Goal: Task Accomplishment & Management: Use online tool/utility

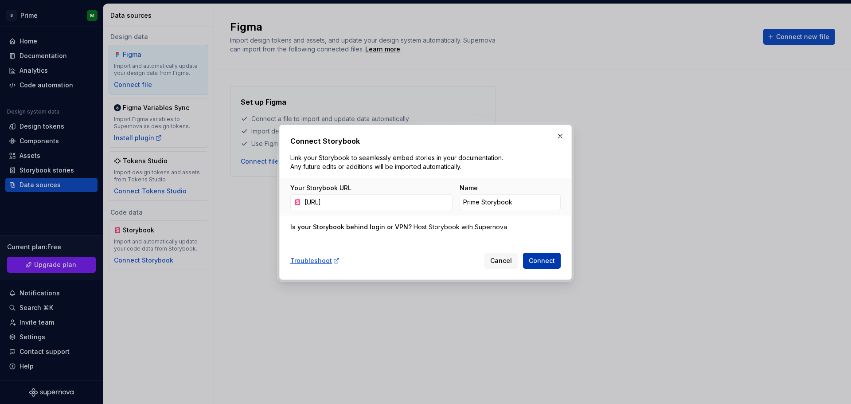
type input "[URL]"
click at [545, 264] on span "Connect" at bounding box center [542, 260] width 26 height 9
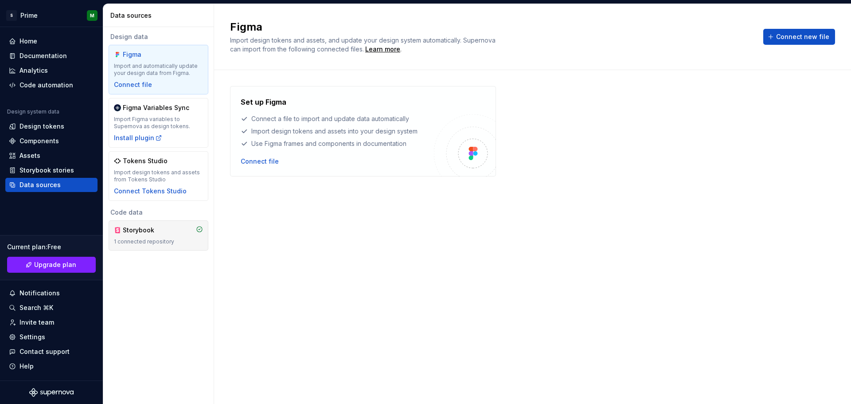
click at [125, 244] on div "1 connected repository" at bounding box center [158, 241] width 89 height 7
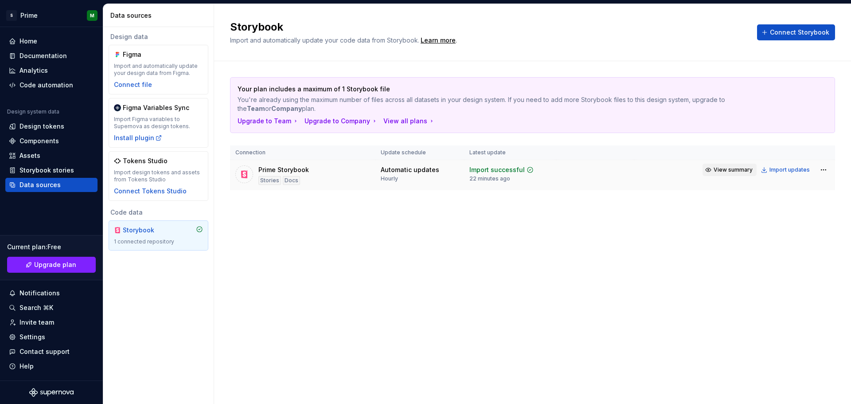
click at [730, 171] on span "View summary" at bounding box center [733, 169] width 39 height 7
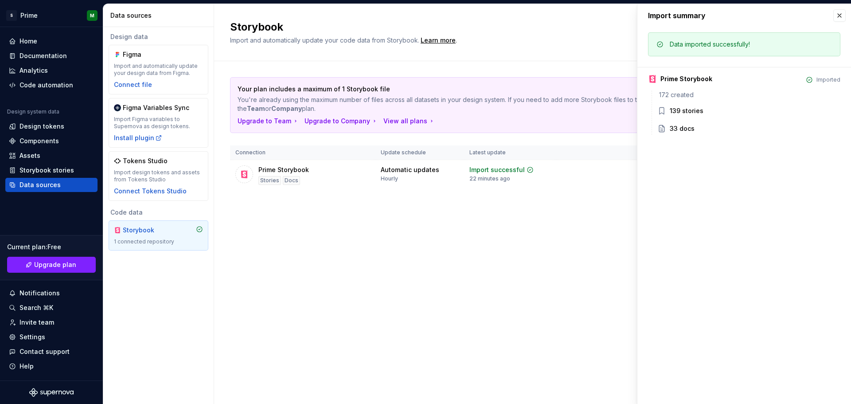
click at [676, 128] on div "33 docs" at bounding box center [682, 128] width 25 height 9
click at [664, 110] on icon at bounding box center [661, 111] width 4 height 7
click at [663, 110] on icon at bounding box center [661, 110] width 9 height 9
click at [690, 109] on div "139 stories" at bounding box center [687, 110] width 34 height 9
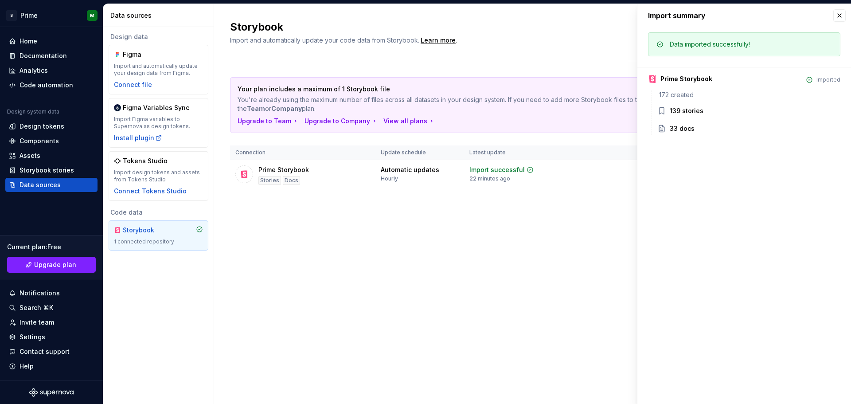
click at [826, 81] on div "Imported" at bounding box center [828, 79] width 24 height 7
click at [671, 77] on div "Prime Storybook" at bounding box center [686, 78] width 52 height 9
click at [573, 38] on div "Storybook Import and automatically update your code data from Storybook. Learn …" at bounding box center [488, 32] width 516 height 25
click at [837, 15] on button "button" at bounding box center [839, 15] width 12 height 12
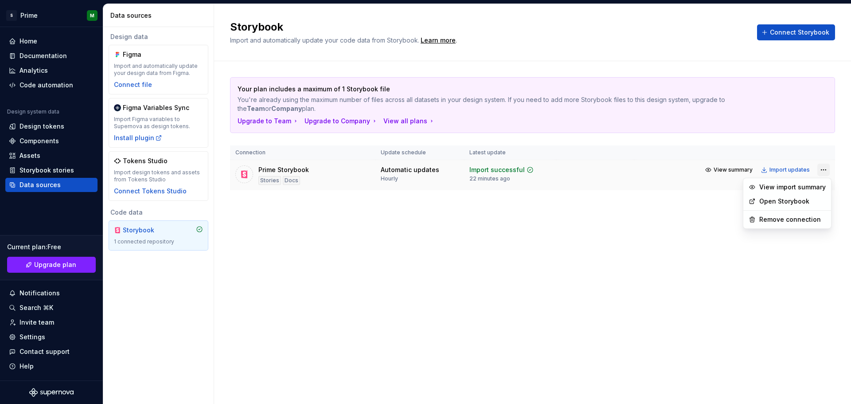
click at [821, 171] on html "S Prime M Home Documentation Analytics Code automation Design system data Desig…" at bounding box center [425, 202] width 851 height 404
click at [265, 168] on html "S Prime M Home Documentation Analytics Code automation Design system data Desig…" at bounding box center [425, 202] width 851 height 404
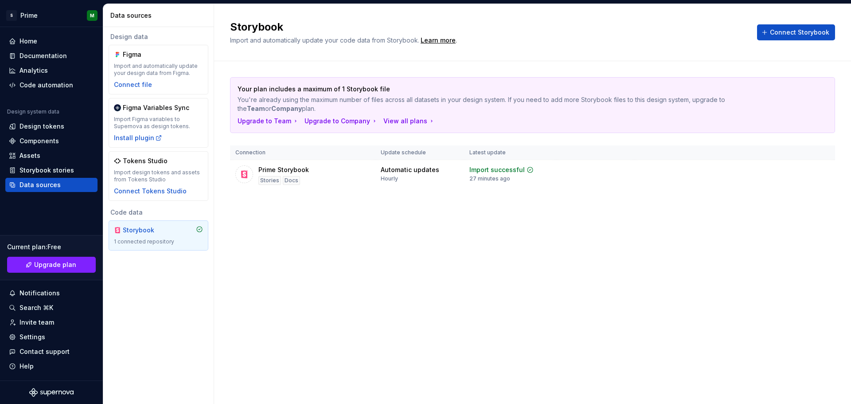
drag, startPoint x: 278, startPoint y: 123, endPoint x: 468, endPoint y: 123, distance: 189.2
click at [468, 123] on div "Upgrade to Team Upgrade to Company View all plans" at bounding box center [533, 121] width 590 height 9
click at [270, 182] on div "Stories" at bounding box center [269, 180] width 23 height 9
drag, startPoint x: 252, startPoint y: 170, endPoint x: 312, endPoint y: 170, distance: 60.7
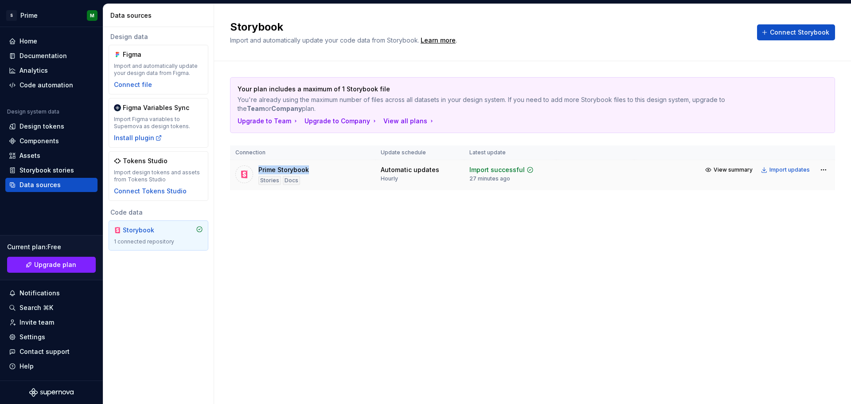
click at [312, 170] on div "Prime Storybook Stories Docs" at bounding box center [302, 174] width 135 height 19
click at [526, 171] on icon at bounding box center [529, 169] width 7 height 7
click at [404, 179] on div "Automatic updates Hourly" at bounding box center [410, 173] width 58 height 17
drag, startPoint x: 404, startPoint y: 179, endPoint x: 396, endPoint y: 179, distance: 7.6
click at [402, 179] on div "Automatic updates Hourly" at bounding box center [410, 173] width 58 height 17
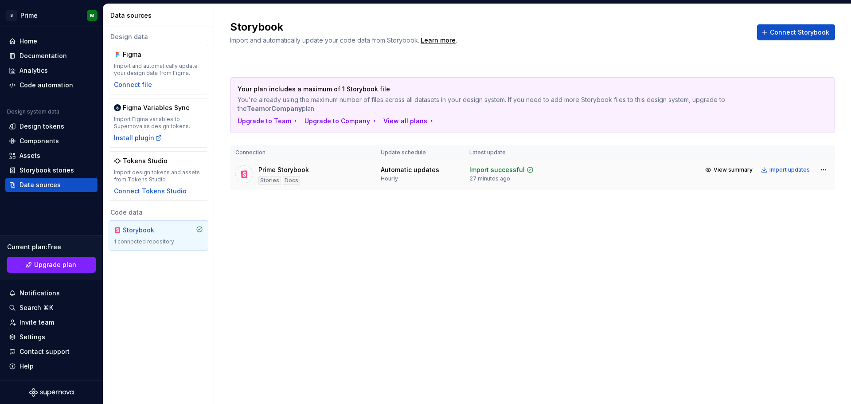
click at [394, 179] on div "Hourly" at bounding box center [389, 178] width 17 height 7
click at [49, 165] on div "Storybook stories" at bounding box center [51, 170] width 92 height 14
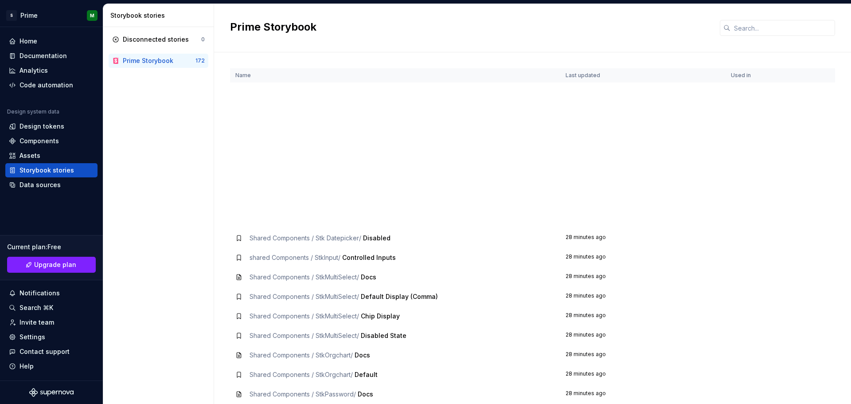
scroll to position [1108, 0]
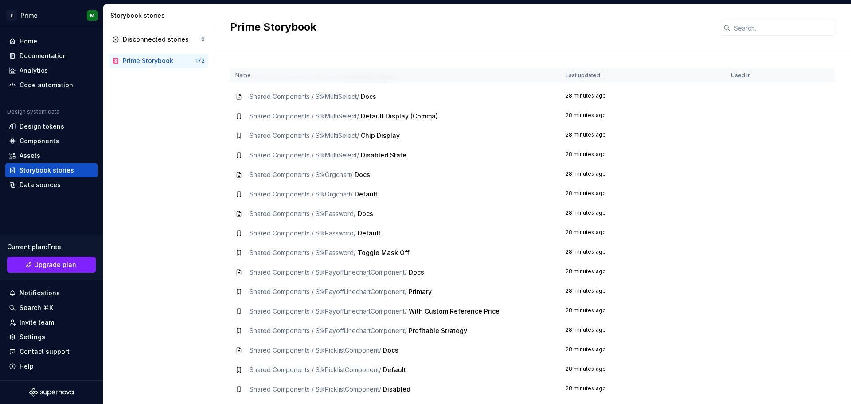
click at [325, 191] on span "Shared Components / StkOrgchart /" at bounding box center [301, 194] width 103 height 8
click at [283, 194] on span "Shared Components / StkOrgchart /" at bounding box center [301, 194] width 103 height 8
click at [287, 216] on span "Shared Components / StkPassword /" at bounding box center [303, 214] width 106 height 8
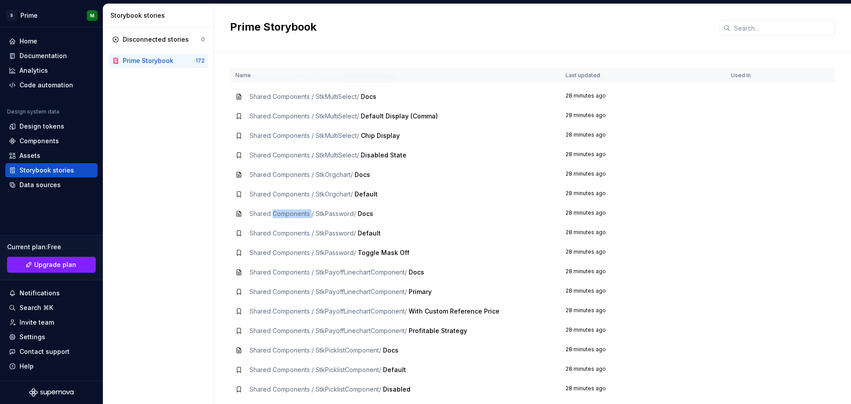
drag, startPoint x: 287, startPoint y: 216, endPoint x: 563, endPoint y: 226, distance: 276.3
click at [304, 216] on span "Shared Components / StkPassword /" at bounding box center [303, 214] width 106 height 8
click at [583, 224] on td "28 minutes ago" at bounding box center [642, 232] width 165 height 19
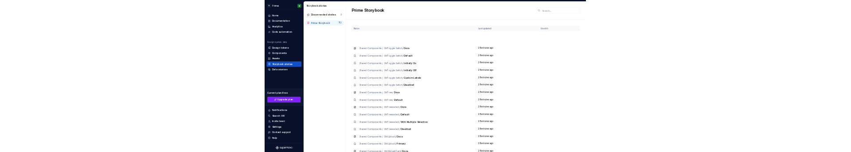
scroll to position [3034, 0]
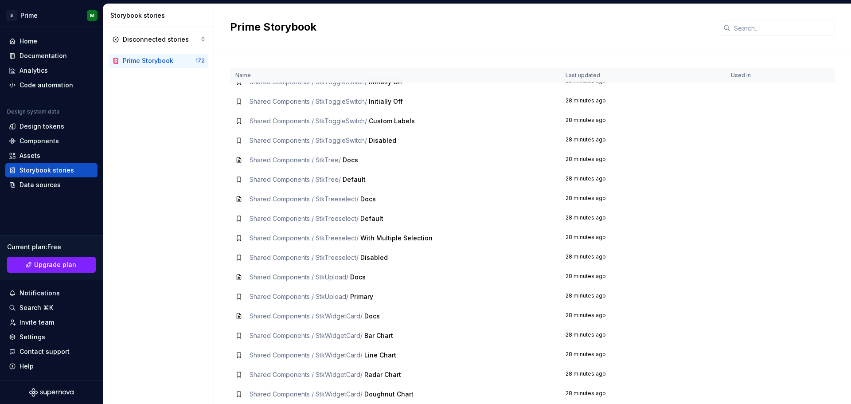
click at [291, 318] on span "Shared Components / StkWidgetCard /" at bounding box center [306, 316] width 113 height 8
click at [373, 316] on span "Docs" at bounding box center [372, 316] width 16 height 8
click at [373, 235] on span "With Multiple Selection" at bounding box center [396, 238] width 72 height 8
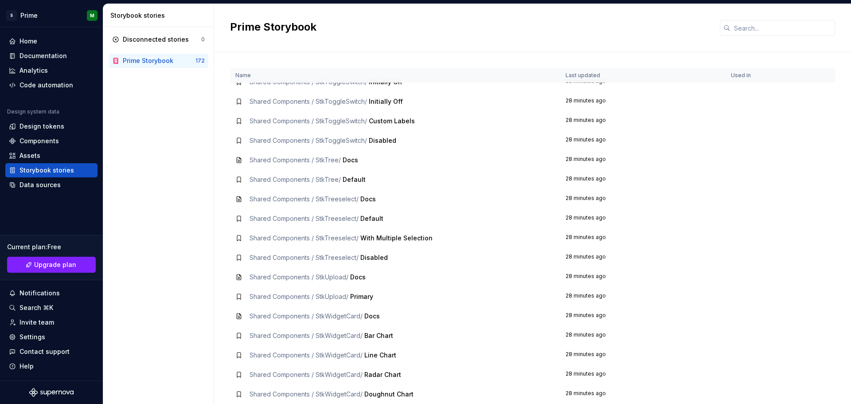
click at [364, 141] on span "Shared Components / StkToggleSwitch /" at bounding box center [308, 140] width 117 height 8
click at [31, 180] on div "Data sources" at bounding box center [39, 184] width 41 height 9
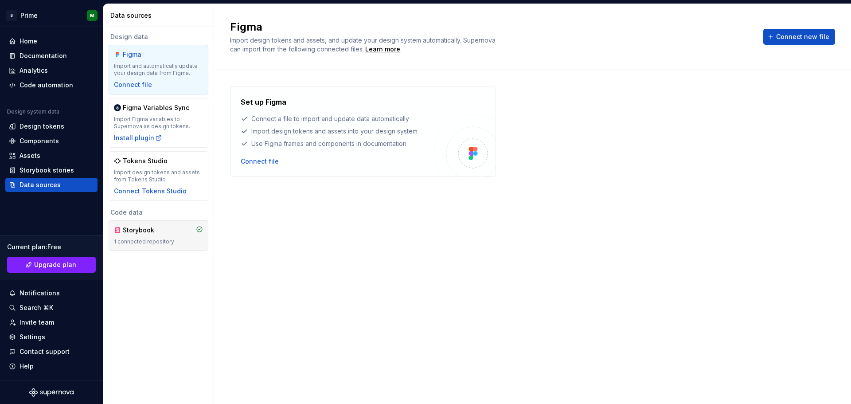
click at [133, 237] on div "Storybook 1 connected repository" at bounding box center [158, 235] width 89 height 19
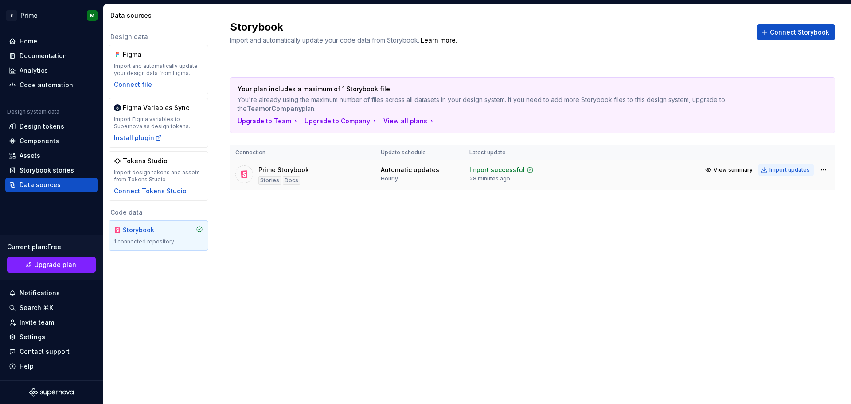
click at [780, 172] on div "Import updates" at bounding box center [789, 169] width 40 height 7
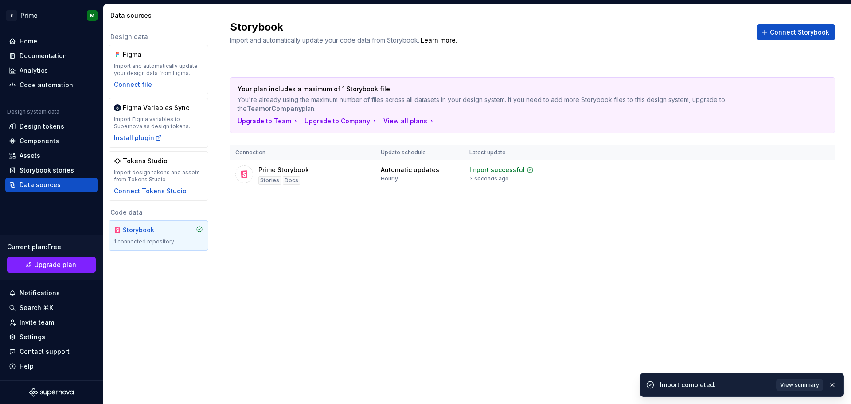
click at [807, 388] on span "View summary" at bounding box center [799, 384] width 39 height 7
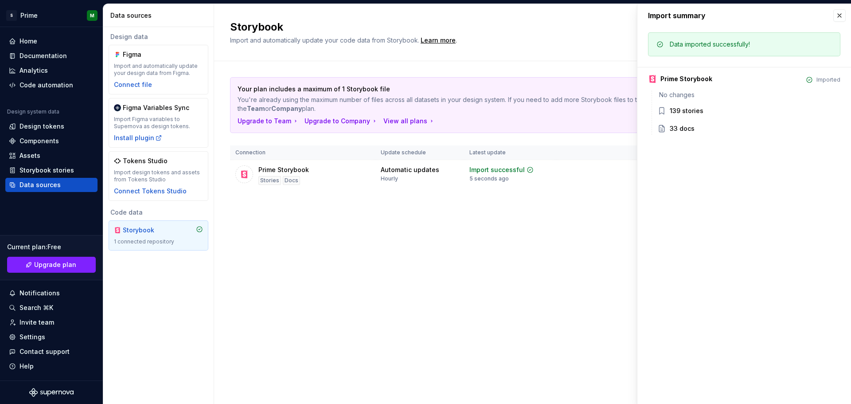
click at [681, 118] on div "No changes 139 stories 33 docs" at bounding box center [745, 112] width 189 height 44
click at [686, 135] on div "Data imported successfully! Prime Storybook Imported No changes 139 stories 33 …" at bounding box center [744, 86] width 214 height 118
click at [683, 128] on div "33 docs" at bounding box center [682, 128] width 25 height 9
drag, startPoint x: 683, startPoint y: 128, endPoint x: 680, endPoint y: 111, distance: 16.6
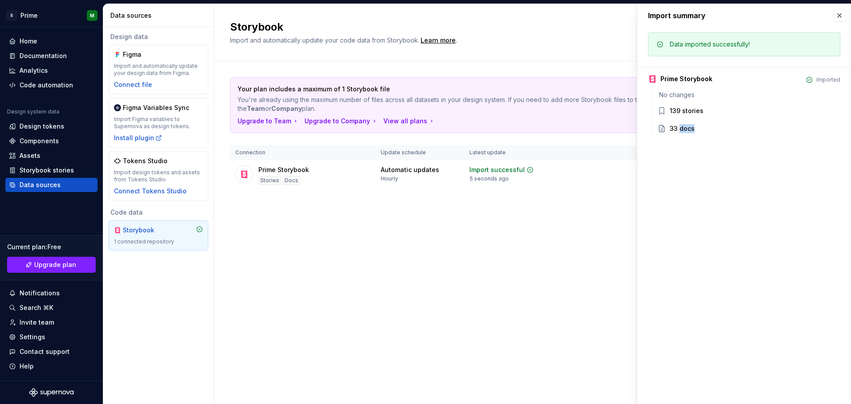
click at [683, 127] on div "33 docs" at bounding box center [682, 128] width 25 height 9
click at [680, 111] on div "139 stories" at bounding box center [687, 110] width 34 height 9
click at [842, 12] on button "button" at bounding box center [839, 15] width 12 height 12
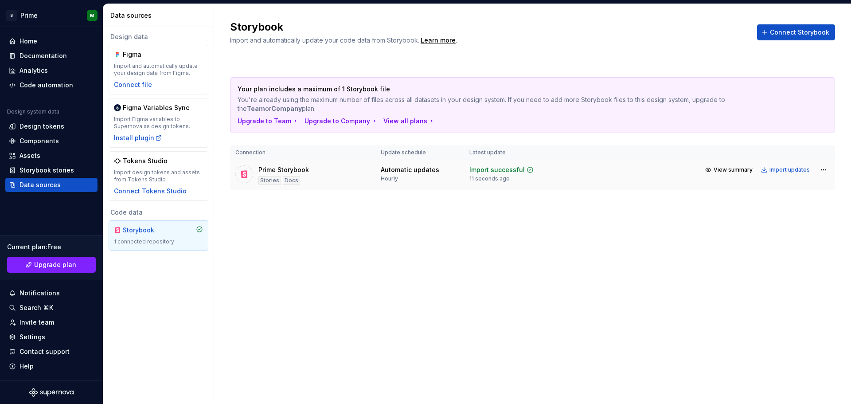
click at [254, 175] on div "Prime Storybook Stories Docs" at bounding box center [302, 174] width 135 height 19
click at [346, 183] on div "Prime Storybook Stories Docs" at bounding box center [302, 174] width 135 height 19
drag, startPoint x: 347, startPoint y: 183, endPoint x: 470, endPoint y: 197, distance: 123.1
click at [362, 184] on div "Prime Storybook Stories Docs" at bounding box center [302, 174] width 135 height 19
click at [573, 194] on div "Your plan includes a maximum of 1 Storybook file You're already using the maxim…" at bounding box center [532, 142] width 605 height 163
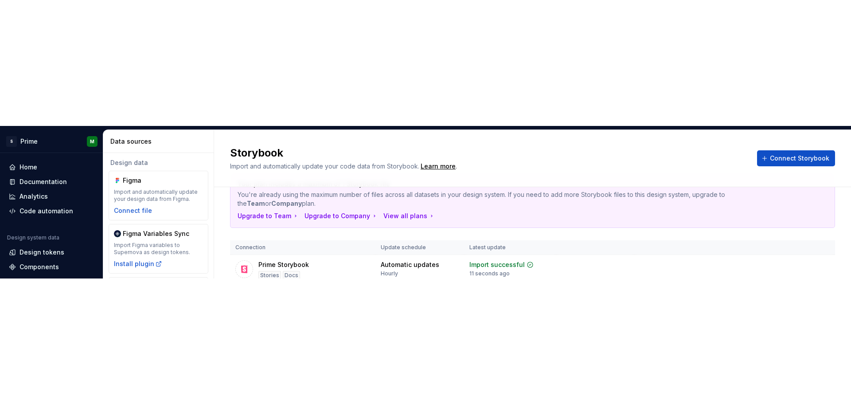
scroll to position [71, 0]
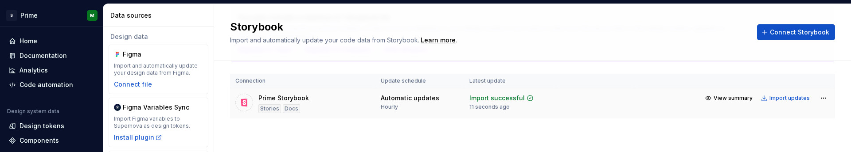
click at [447, 91] on td "Automatic updates Hourly" at bounding box center [419, 104] width 89 height 31
click at [562, 104] on td at bounding box center [595, 104] width 78 height 31
drag, startPoint x: 562, startPoint y: 104, endPoint x: 680, endPoint y: 100, distance: 118.9
click at [568, 105] on td at bounding box center [595, 104] width 78 height 31
click at [718, 98] on span "View summary" at bounding box center [733, 98] width 39 height 7
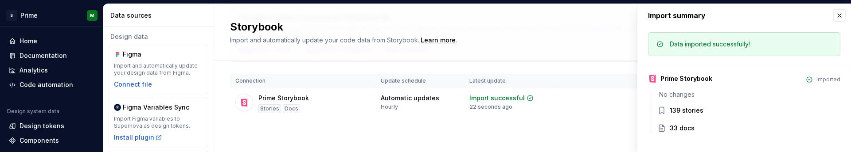
click at [823, 77] on div "Imported" at bounding box center [828, 79] width 24 height 7
click at [674, 129] on div "33 docs" at bounding box center [682, 128] width 25 height 9
click at [681, 107] on div "139 stories" at bounding box center [687, 110] width 34 height 9
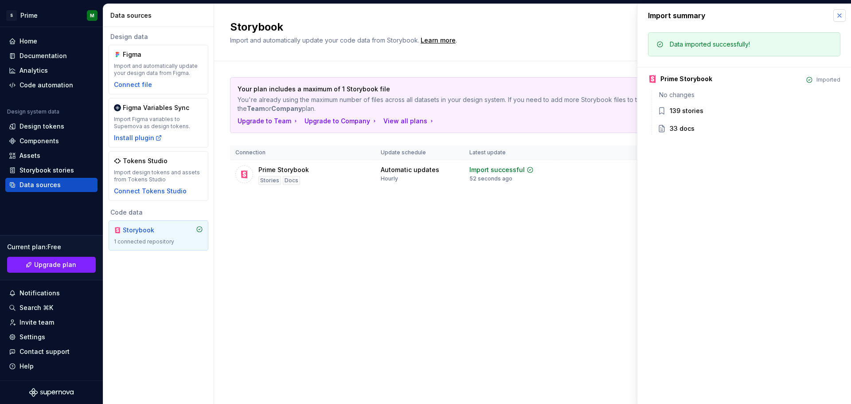
click at [842, 20] on button "button" at bounding box center [839, 15] width 12 height 12
